Goal: Communication & Community: Participate in discussion

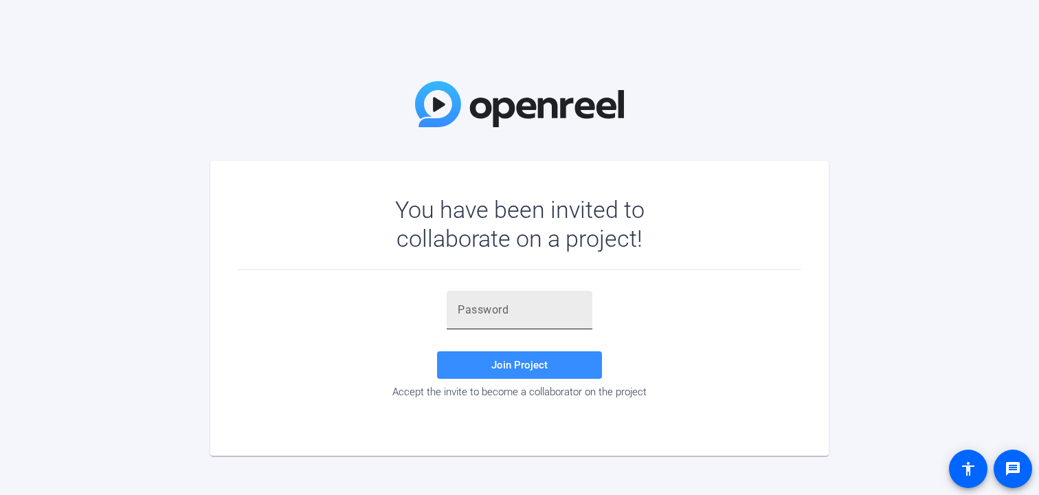
click at [536, 310] on input "text" at bounding box center [520, 310] width 124 height 16
click at [526, 317] on input "text" at bounding box center [520, 310] width 124 height 16
click at [520, 309] on input "text" at bounding box center [520, 310] width 124 height 16
paste input "#cIpTL"
type input "#cIpTL"
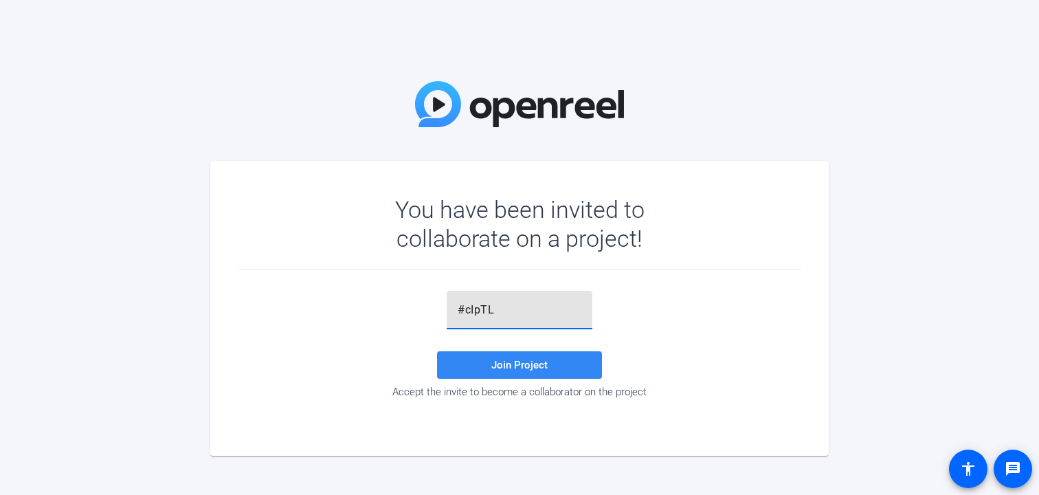
click at [526, 364] on span "Join Project" at bounding box center [519, 365] width 56 height 12
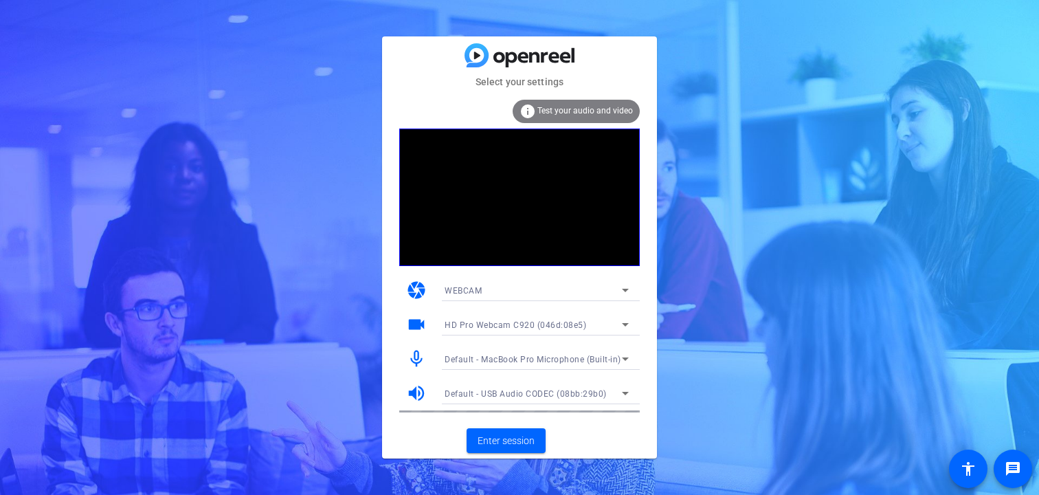
click at [617, 289] on icon at bounding box center [625, 290] width 16 height 16
click at [618, 289] on div at bounding box center [519, 247] width 1039 height 495
click at [576, 111] on span "Test your audio and video" at bounding box center [585, 111] width 96 height 10
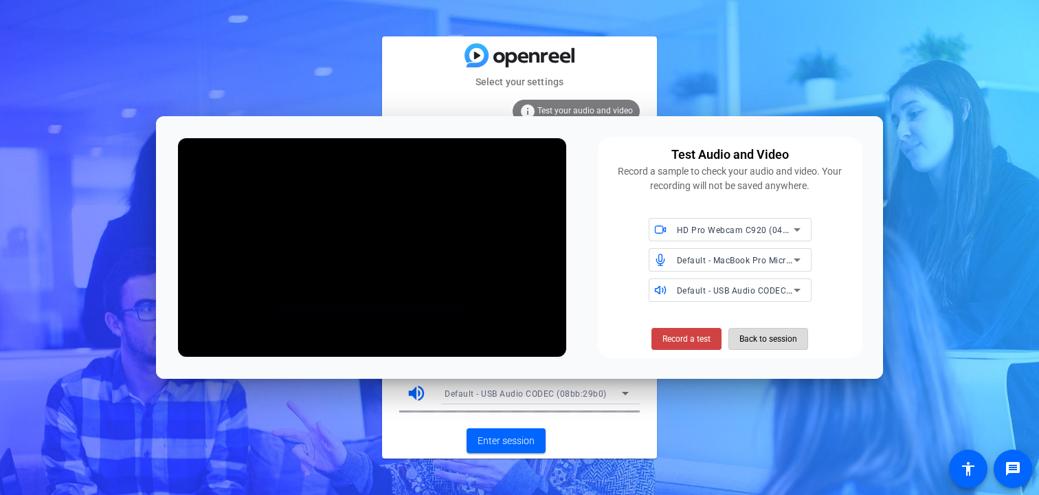
click at [772, 342] on span "Back to session" at bounding box center [768, 339] width 58 height 26
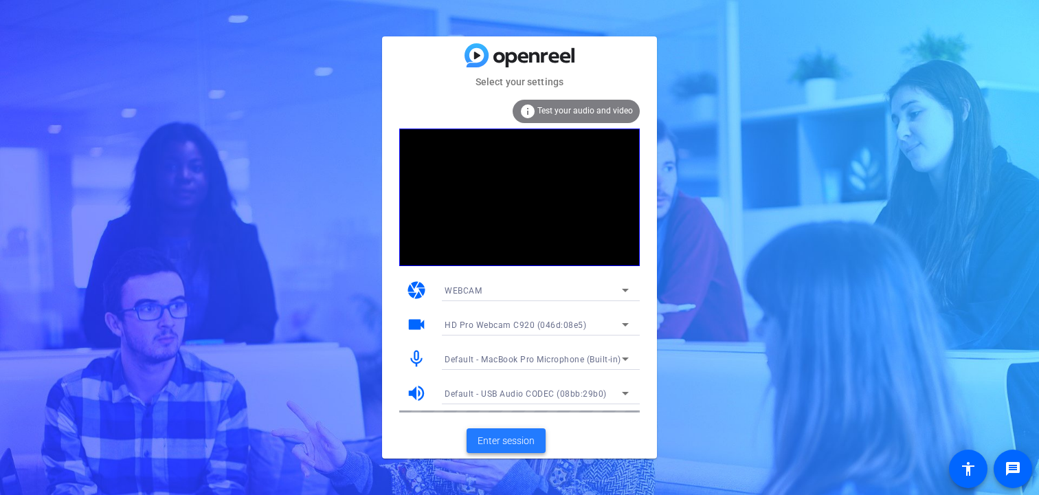
click at [502, 438] on span "Enter session" at bounding box center [506, 441] width 57 height 14
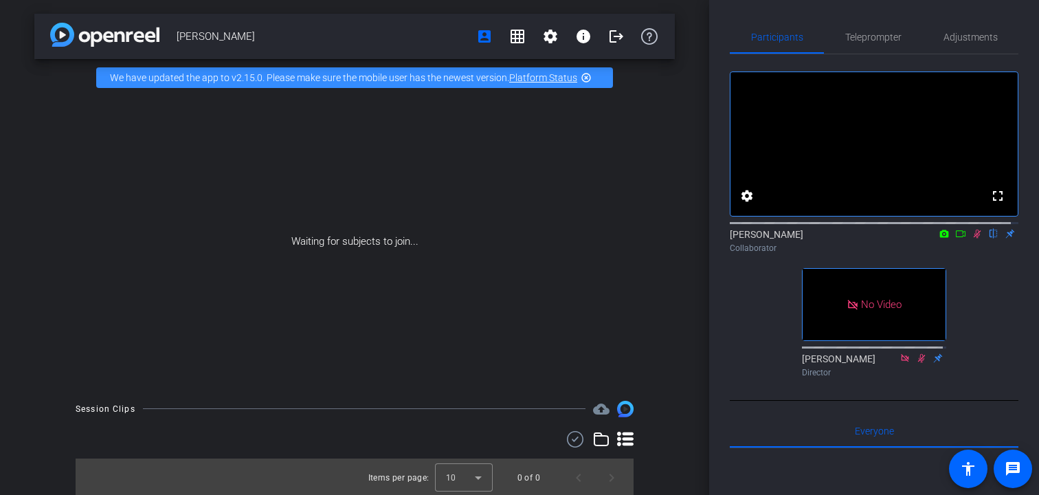
click at [940, 237] on icon at bounding box center [944, 233] width 9 height 8
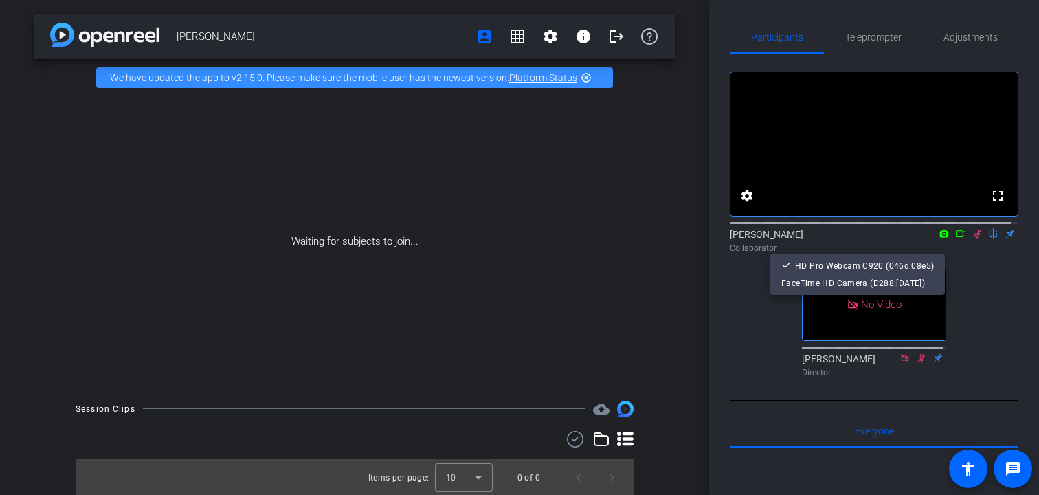
click at [954, 245] on div at bounding box center [519, 247] width 1039 height 495
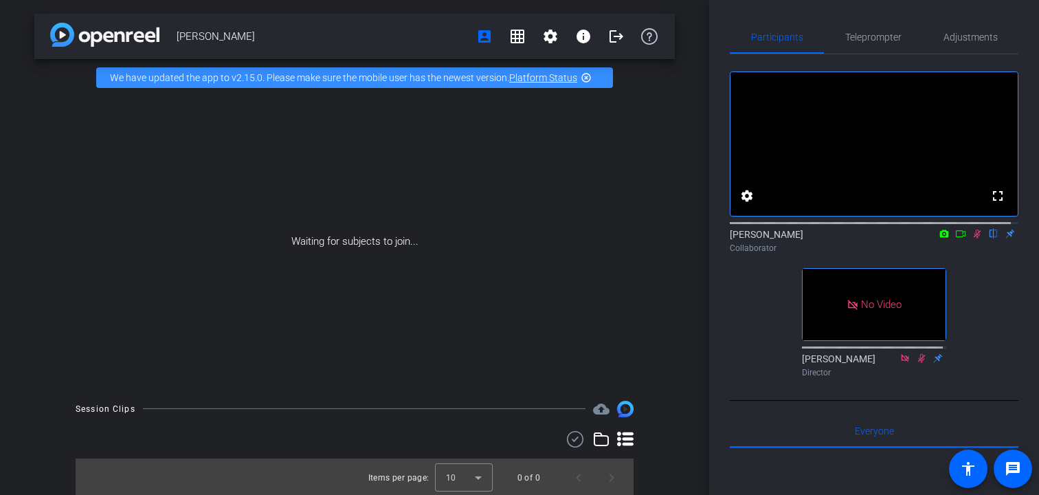
click at [955, 238] on icon at bounding box center [960, 234] width 11 height 10
click at [954, 245] on div "[PERSON_NAME] Collaborator" at bounding box center [874, 240] width 289 height 27
click at [973, 237] on icon at bounding box center [977, 233] width 8 height 8
click at [941, 238] on icon at bounding box center [944, 234] width 11 height 10
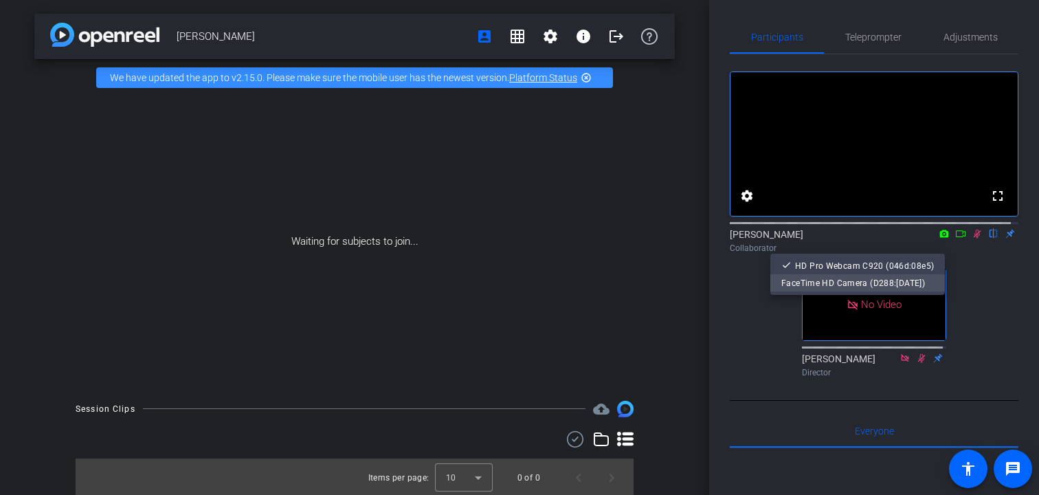
click at [866, 281] on span "FaceTime HD Camera (D288:[DATE])" at bounding box center [853, 283] width 144 height 10
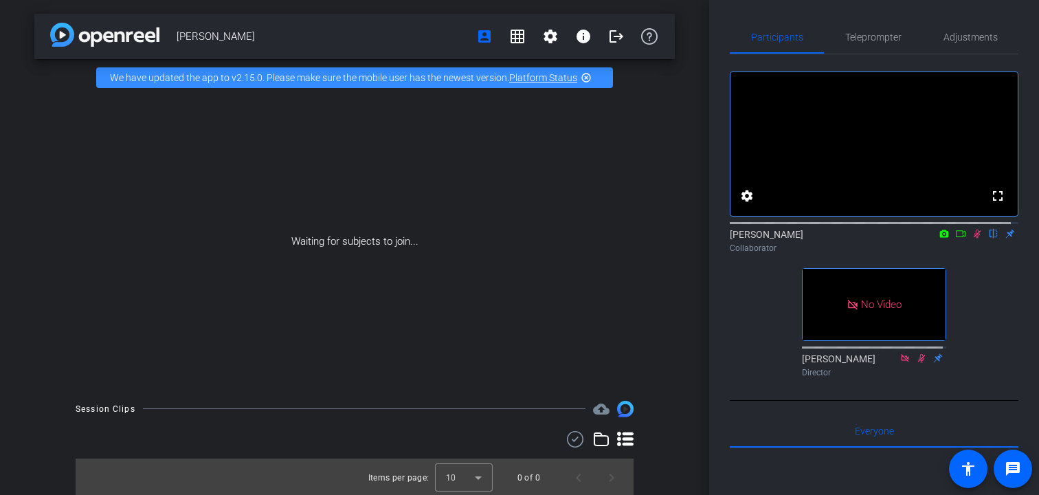
click at [940, 237] on icon at bounding box center [944, 233] width 9 height 8
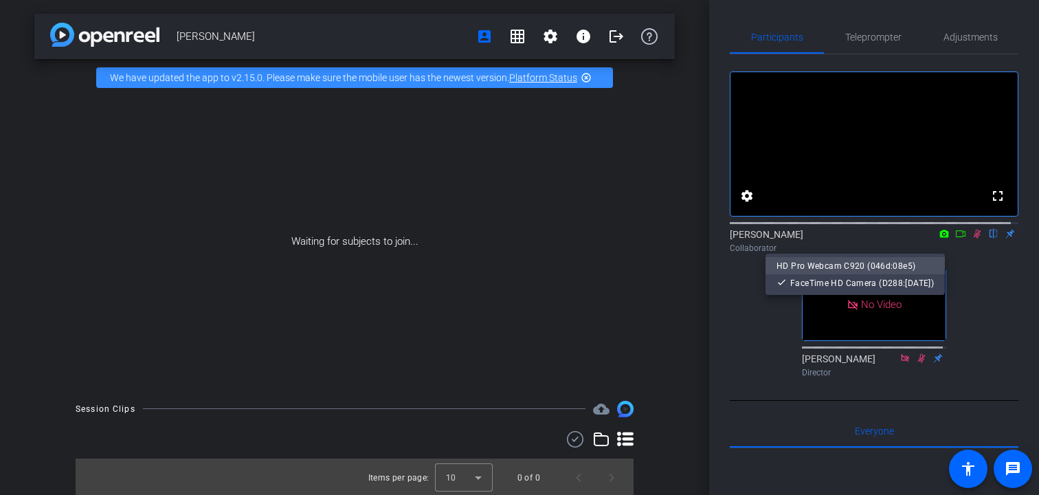
click at [852, 269] on span "HD Pro Webcam C920 (046d:08e5)" at bounding box center [845, 265] width 139 height 10
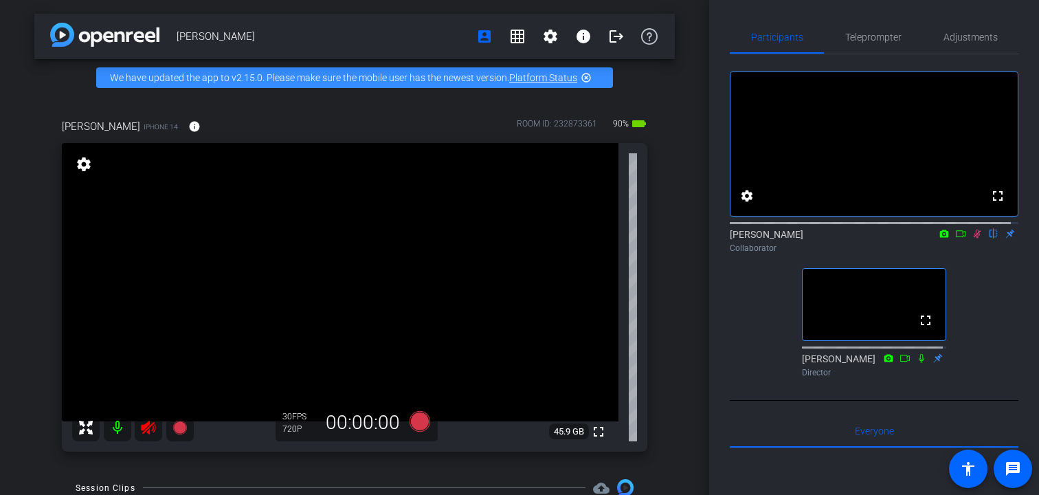
click at [974, 238] on icon at bounding box center [978, 233] width 8 height 9
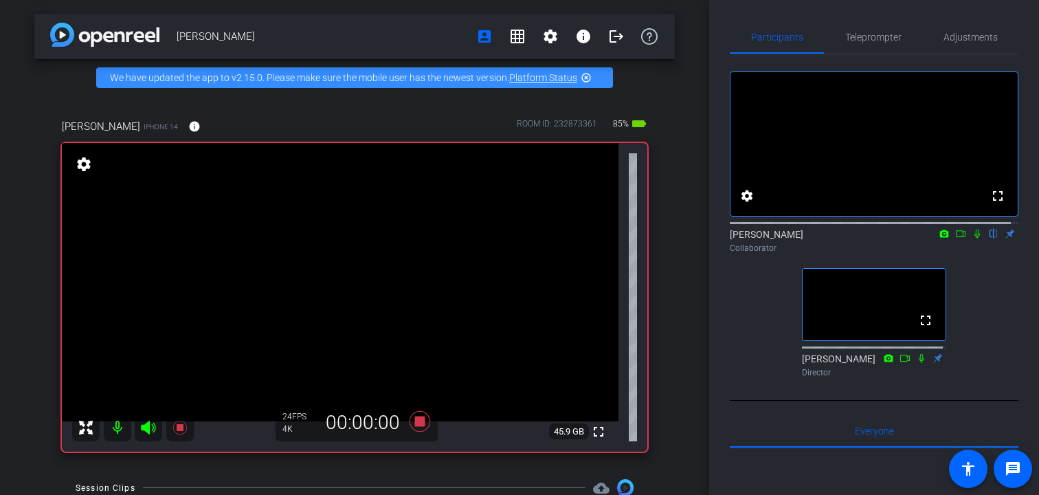
click at [974, 238] on icon at bounding box center [976, 233] width 5 height 9
click at [972, 238] on icon at bounding box center [977, 234] width 11 height 10
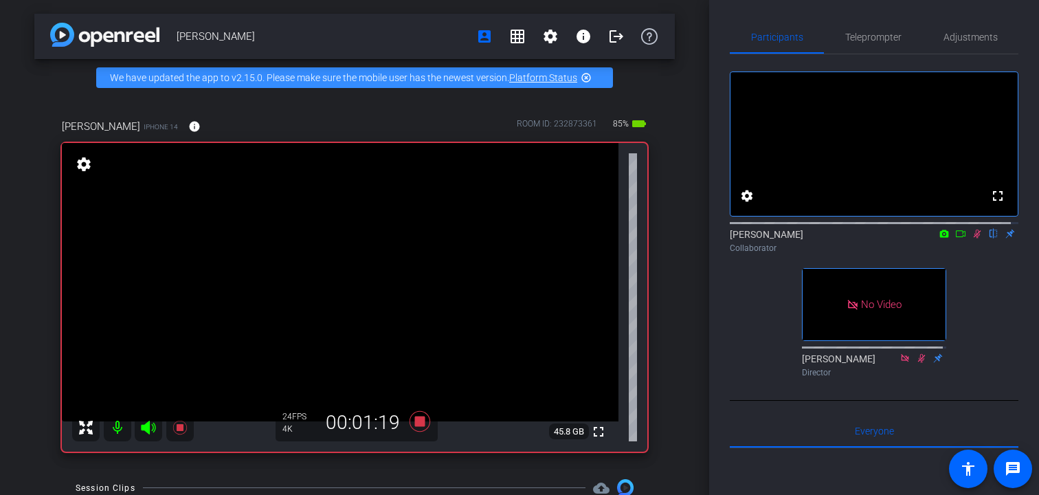
click at [972, 238] on icon at bounding box center [977, 234] width 11 height 10
click at [974, 238] on icon at bounding box center [978, 233] width 8 height 9
click at [974, 238] on icon at bounding box center [977, 234] width 11 height 10
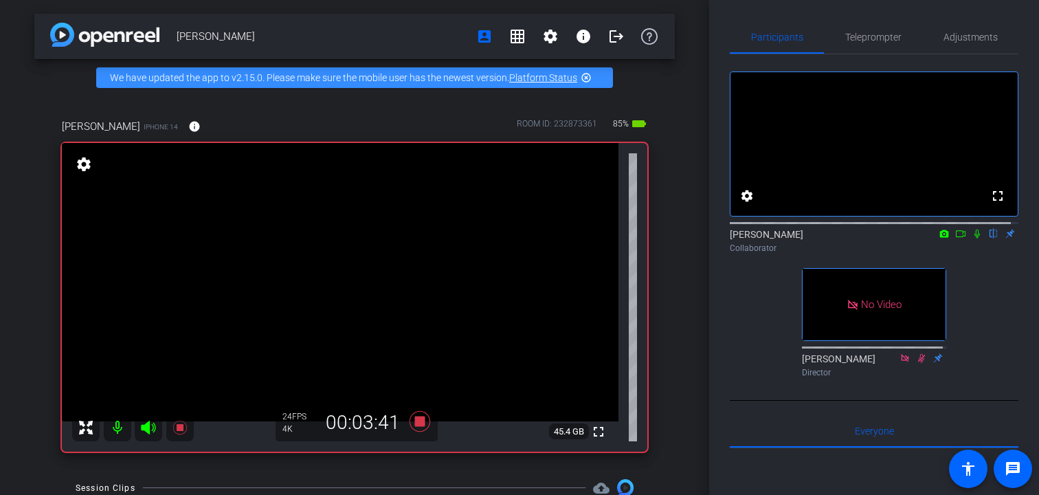
click at [974, 238] on icon at bounding box center [977, 234] width 11 height 10
click at [972, 238] on icon at bounding box center [977, 234] width 11 height 10
click at [976, 240] on mat-icon at bounding box center [977, 233] width 16 height 12
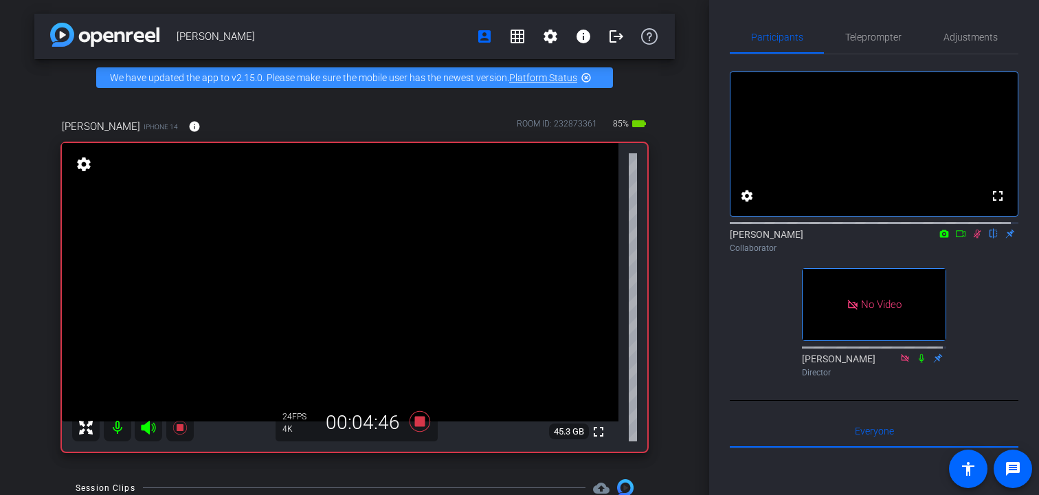
click at [972, 238] on icon at bounding box center [977, 234] width 11 height 10
click at [973, 238] on icon at bounding box center [977, 234] width 11 height 10
click at [972, 238] on icon at bounding box center [977, 234] width 11 height 10
click at [974, 238] on icon at bounding box center [978, 233] width 8 height 9
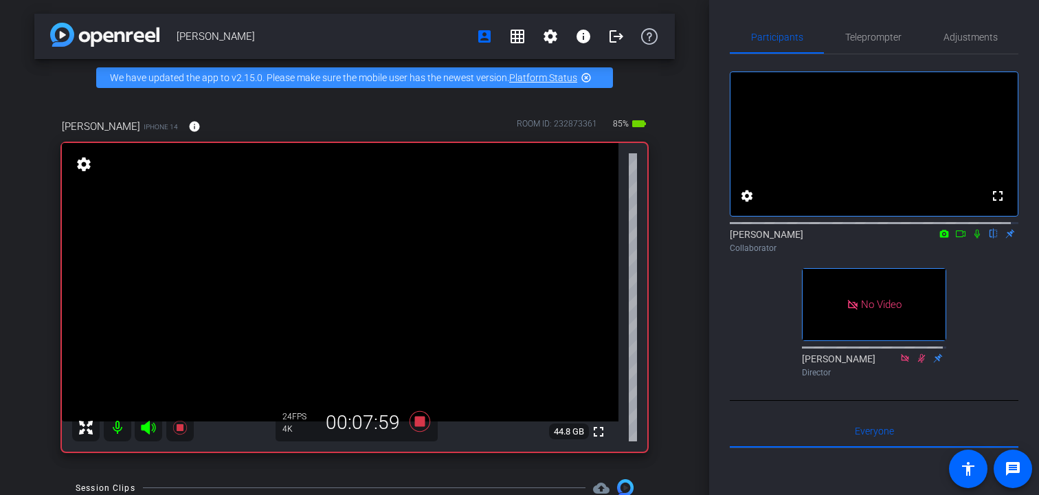
click at [972, 238] on icon at bounding box center [977, 234] width 11 height 10
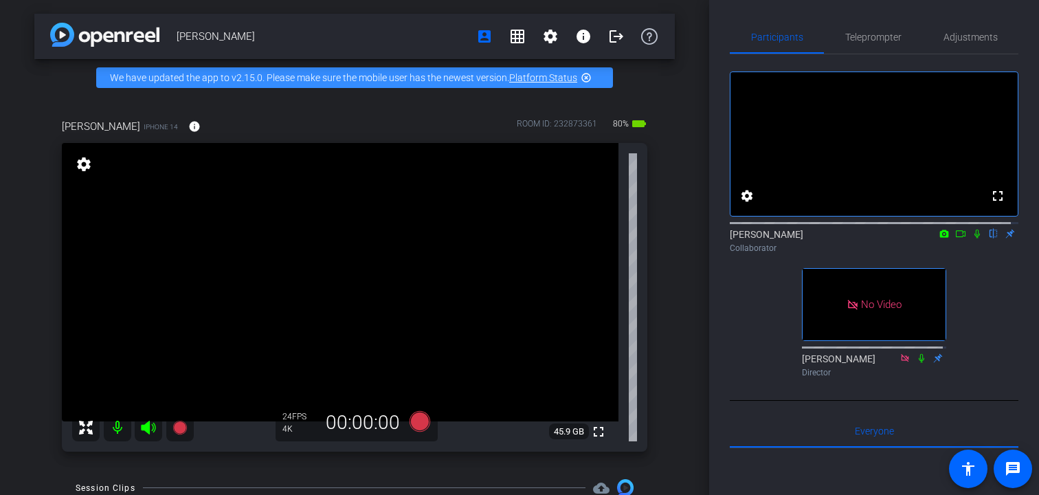
click at [955, 238] on icon at bounding box center [960, 234] width 11 height 10
click at [988, 238] on icon at bounding box center [993, 234] width 11 height 10
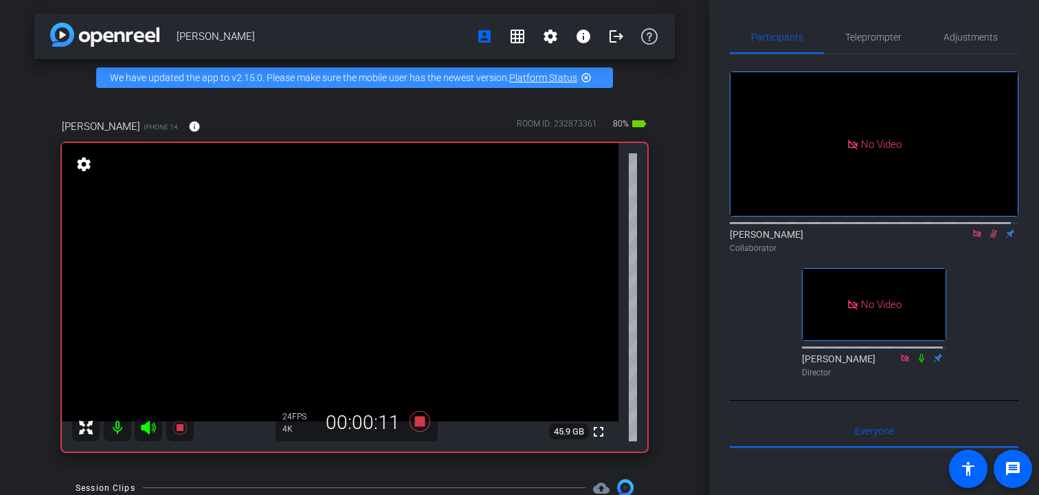
click at [990, 238] on icon at bounding box center [994, 233] width 8 height 9
click at [988, 238] on icon at bounding box center [993, 234] width 11 height 10
click at [991, 238] on icon at bounding box center [993, 233] width 5 height 9
click at [990, 238] on icon at bounding box center [994, 233] width 8 height 9
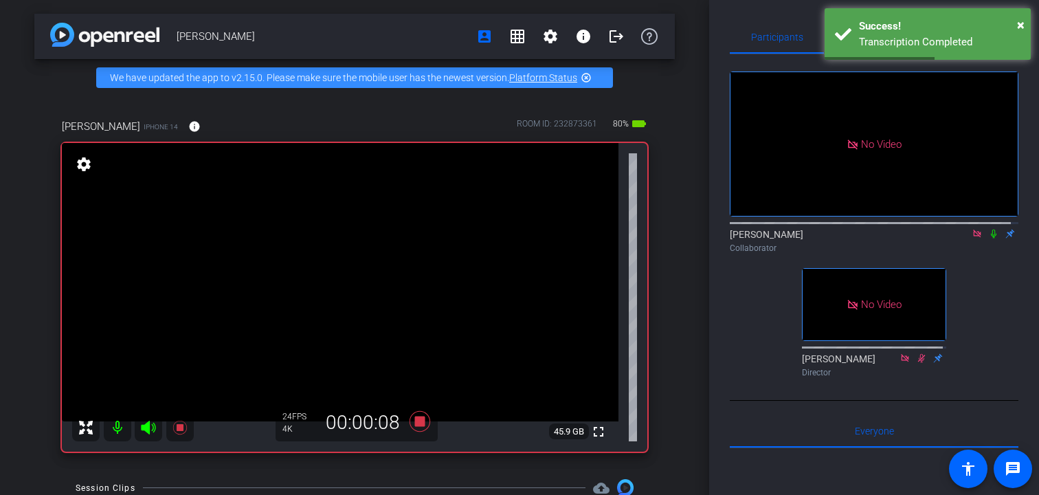
click at [989, 238] on icon at bounding box center [993, 234] width 11 height 10
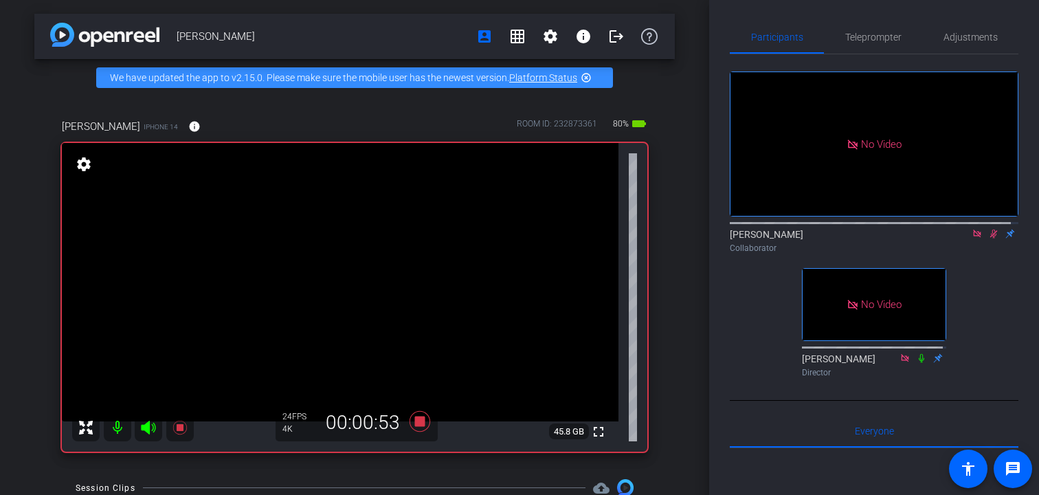
click at [990, 238] on icon at bounding box center [994, 233] width 8 height 9
click at [988, 238] on icon at bounding box center [993, 234] width 11 height 10
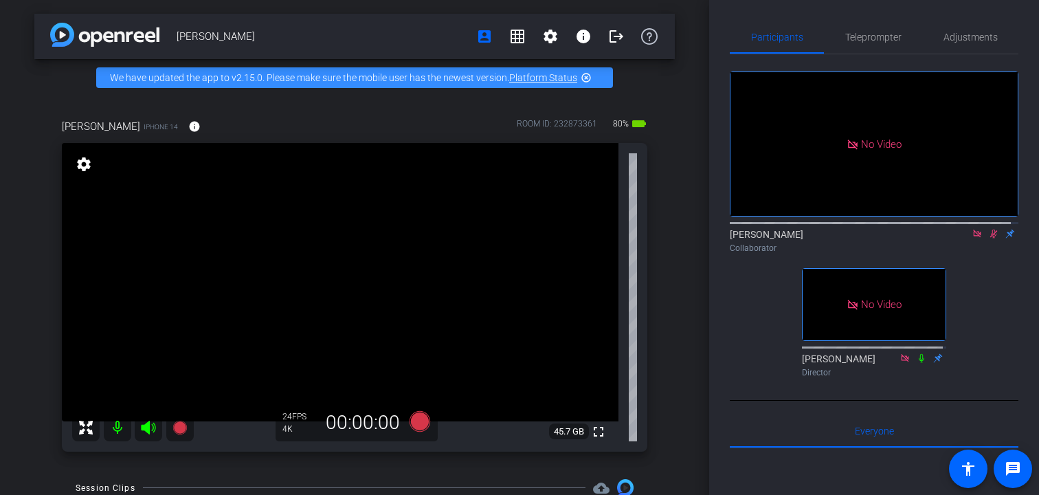
click at [990, 238] on icon at bounding box center [994, 233] width 8 height 9
click at [973, 237] on icon at bounding box center [977, 233] width 8 height 8
drag, startPoint x: 972, startPoint y: 254, endPoint x: 954, endPoint y: 315, distance: 64.4
click at [972, 254] on div "[PERSON_NAME] flip Collaborator" at bounding box center [874, 240] width 289 height 27
